Goal: Transaction & Acquisition: Purchase product/service

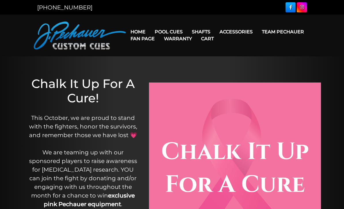
scroll to position [14, 0]
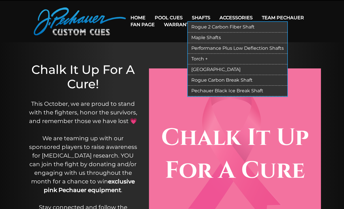
click at [203, 26] on link "Rogue 2 Carbon Fiber Shaft" at bounding box center [237, 27] width 99 height 11
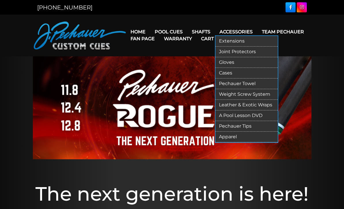
click at [242, 41] on link "Extensions" at bounding box center [246, 41] width 62 height 11
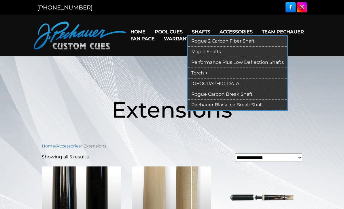
click at [203, 27] on link "Shafts" at bounding box center [201, 31] width 28 height 15
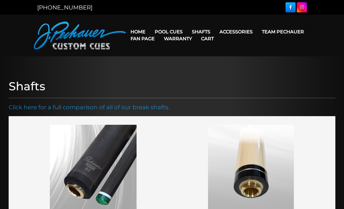
click at [257, 31] on link "Team Pechauer" at bounding box center [282, 31] width 51 height 15
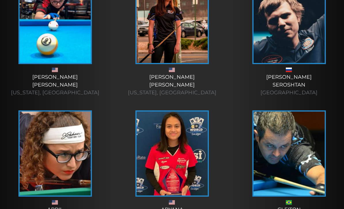
scroll to position [192, 0]
click at [77, 164] on img at bounding box center [55, 154] width 71 height 84
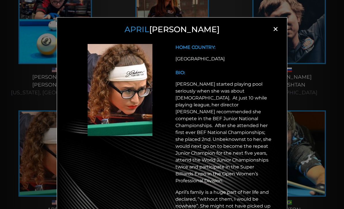
click at [276, 27] on span "×" at bounding box center [275, 29] width 9 height 9
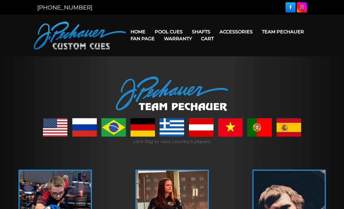
scroll to position [1, 0]
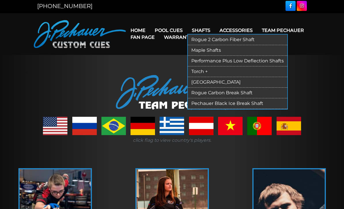
click at [205, 39] on link "Rogue 2 Carbon Fiber Shaft" at bounding box center [237, 40] width 99 height 11
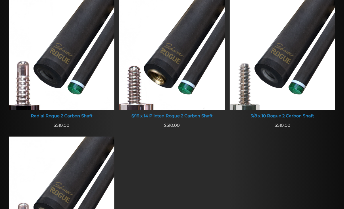
scroll to position [394, 0]
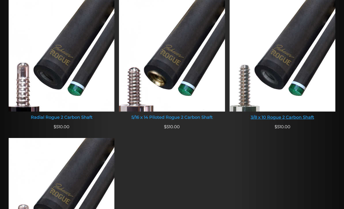
click at [298, 87] on img at bounding box center [283, 55] width 106 height 113
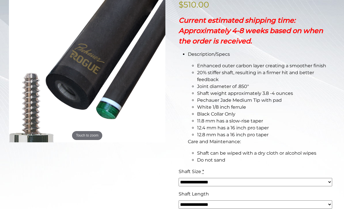
scroll to position [120, 0]
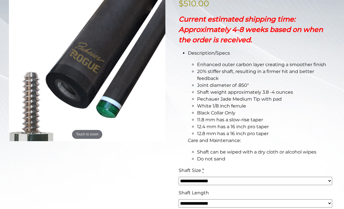
select select "*****"
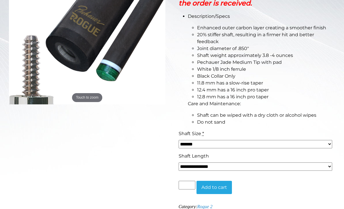
scroll to position [159, 0]
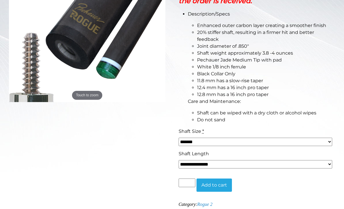
select select "*****"
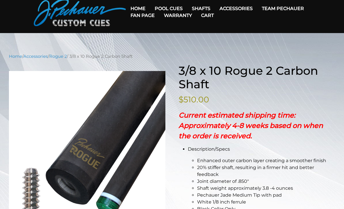
scroll to position [0, 0]
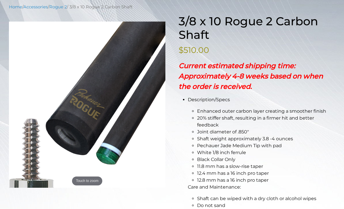
scroll to position [79, 0]
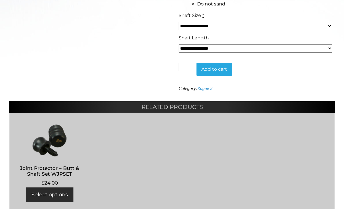
click at [286, 172] on ul "Joint Protector – Butt & Shaft Set WJPSET $ 24.00 Select options This product h…" at bounding box center [172, 163] width 326 height 100
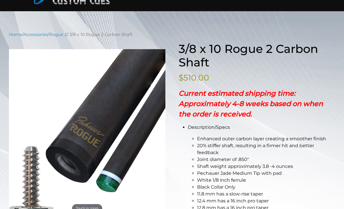
scroll to position [0, 0]
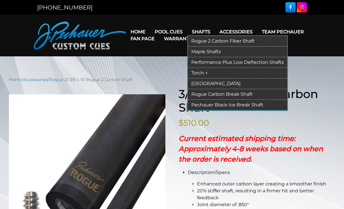
click at [208, 53] on link "Maple Shafts" at bounding box center [237, 52] width 99 height 11
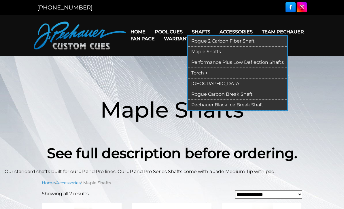
click at [203, 62] on link "Performance Plus Low Deflection Shafts" at bounding box center [237, 62] width 99 height 11
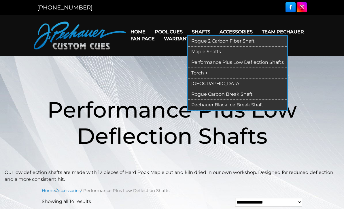
click at [200, 73] on link "Torch +" at bounding box center [237, 73] width 99 height 11
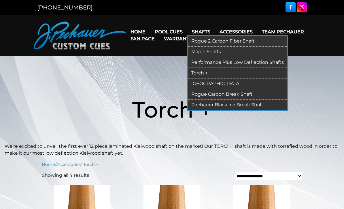
click at [210, 83] on link "[GEOGRAPHIC_DATA]" at bounding box center [237, 84] width 99 height 11
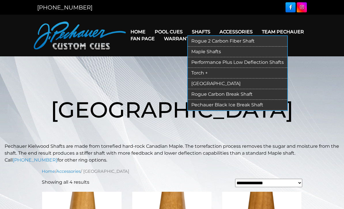
click at [232, 94] on link "Rogue Carbon Break Shaft" at bounding box center [237, 94] width 99 height 11
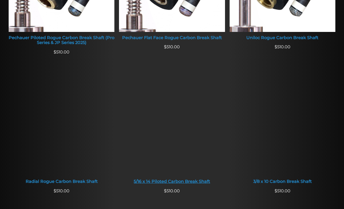
scroll to position [298, 0]
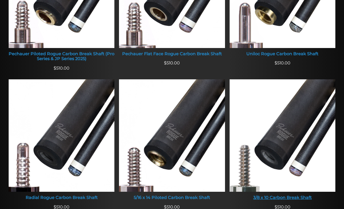
click at [282, 122] on img at bounding box center [283, 136] width 106 height 113
